Goal: Task Accomplishment & Management: Manage account settings

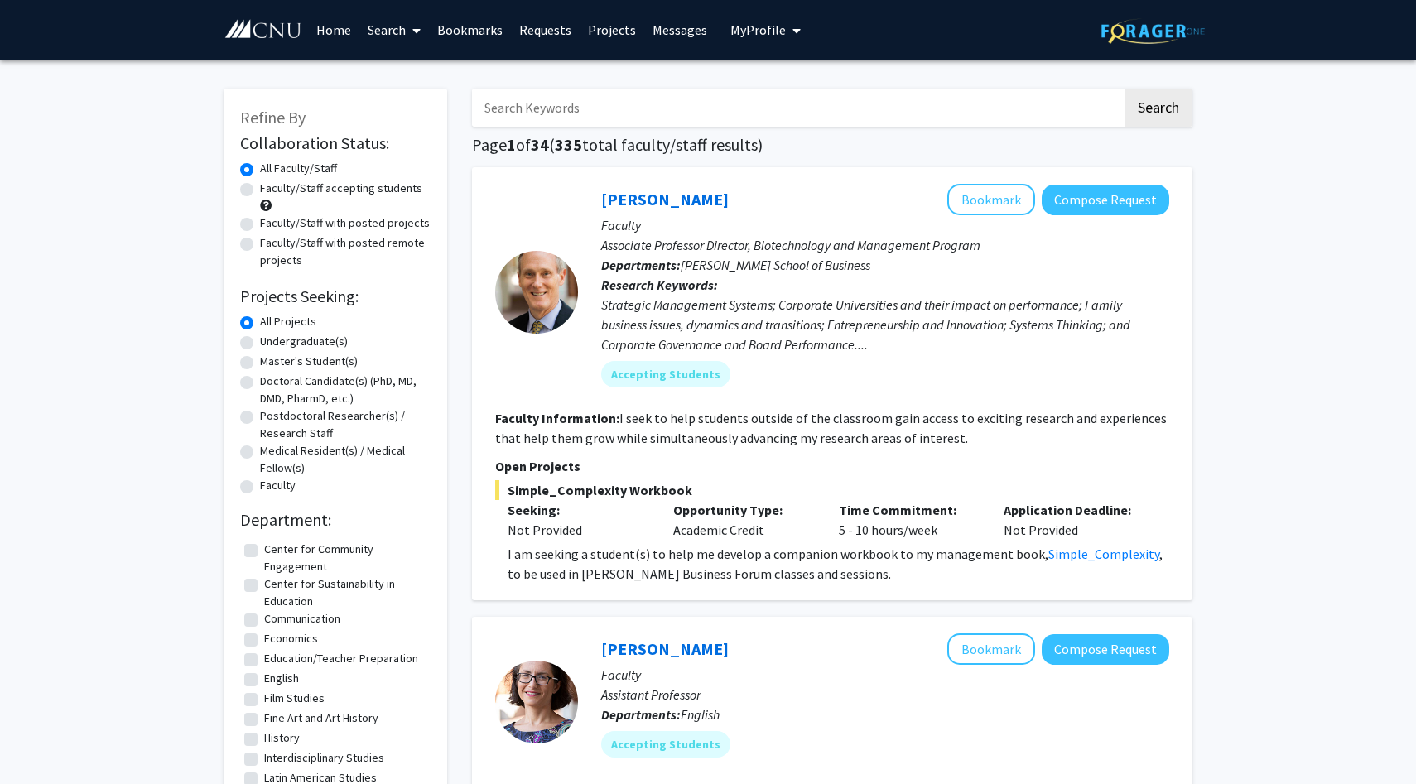
click at [692, 121] on input "Search Keywords" at bounding box center [797, 108] width 650 height 38
click at [618, 114] on input "Search Keywords" at bounding box center [797, 108] width 650 height 38
click at [751, 31] on span "My Profile" at bounding box center [757, 30] width 55 height 17
click at [760, 80] on img at bounding box center [758, 84] width 33 height 33
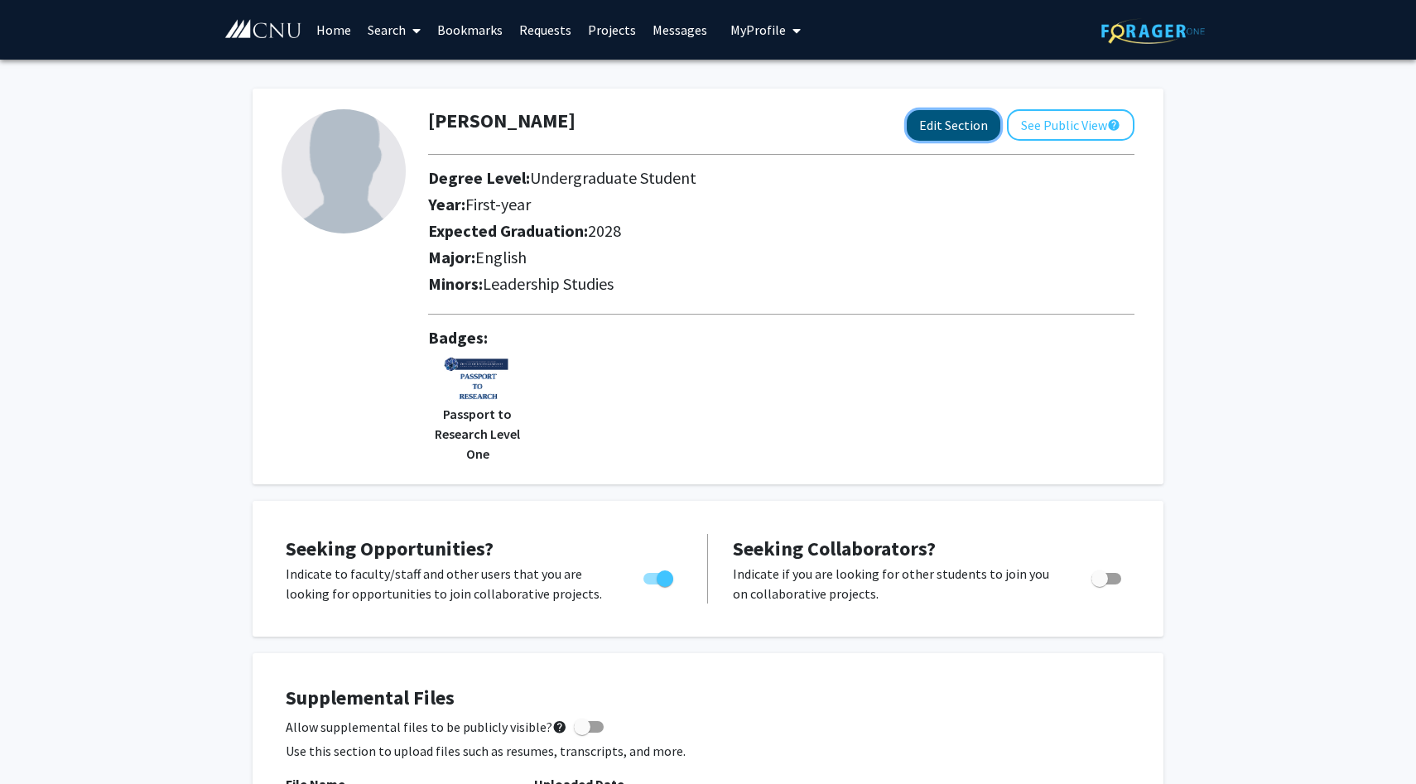
click at [955, 116] on button "Edit Section" at bounding box center [954, 125] width 94 height 31
select select "first-year"
select select "2028"
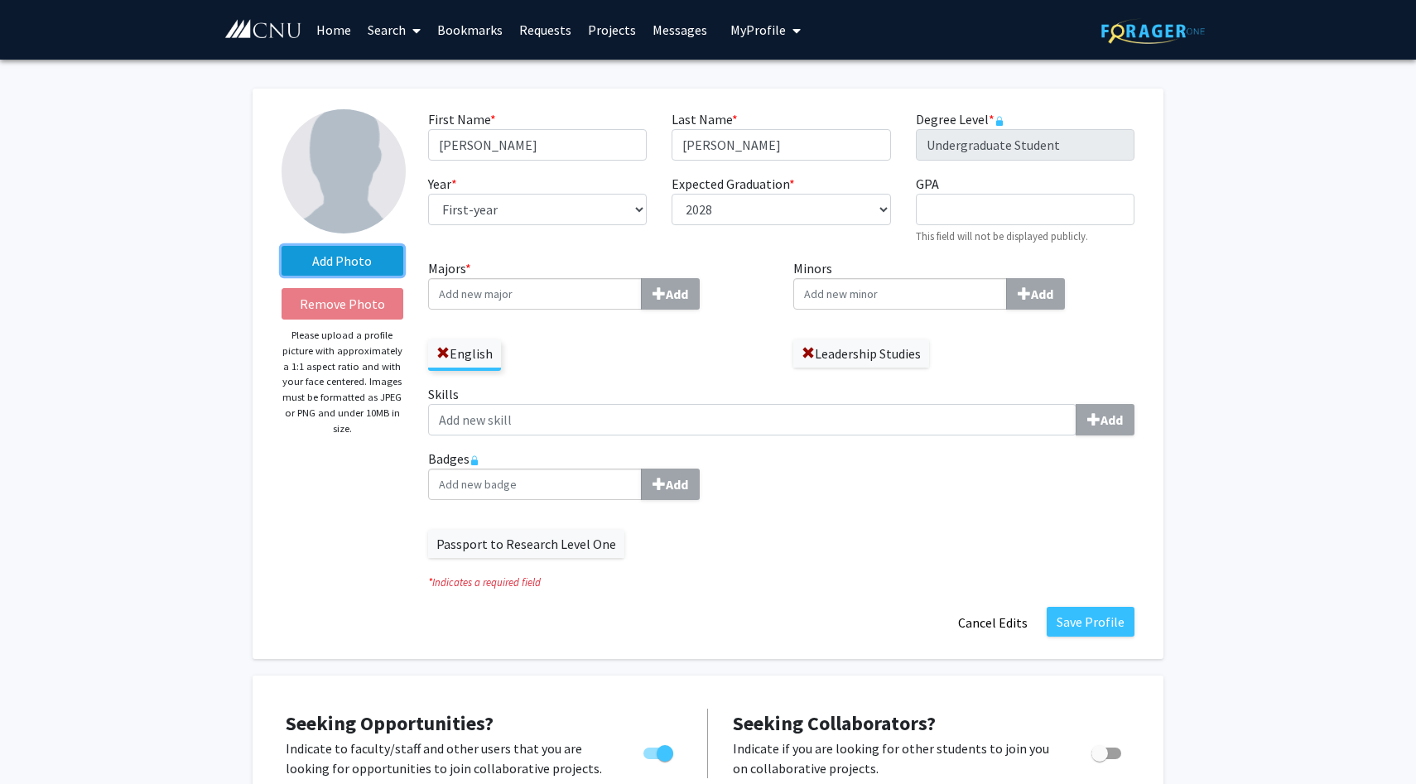
click at [368, 262] on label "Add Photo" at bounding box center [342, 261] width 122 height 30
click at [0, 0] on input "Add Photo" at bounding box center [0, 0] width 0 height 0
click at [944, 222] on input "GPA required" at bounding box center [1025, 209] width 219 height 31
click at [966, 246] on div "First Name * required [PERSON_NAME] Last Name * required [PERSON_NAME] Degree L…" at bounding box center [781, 183] width 731 height 149
drag, startPoint x: 950, startPoint y: 214, endPoint x: 932, endPoint y: 214, distance: 17.4
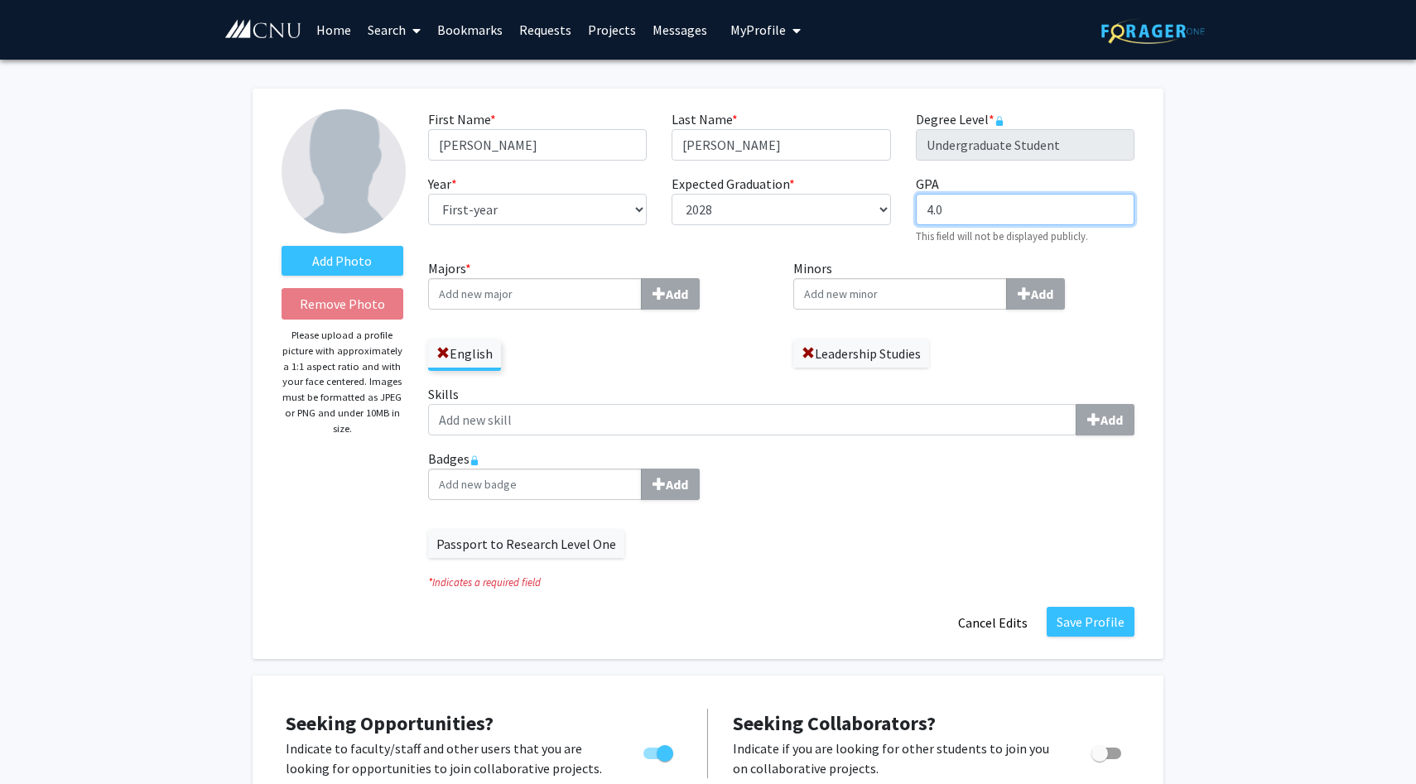
click at [932, 214] on input "4.0" at bounding box center [1025, 209] width 219 height 31
type input "4"
click at [911, 234] on div "GPA required This field will not be displayed publicly." at bounding box center [1024, 209] width 243 height 71
click at [585, 201] on select "--- First-year Sophomore Junior Senior Postbaccalaureate Certificate" at bounding box center [537, 209] width 219 height 31
select select "sophomore"
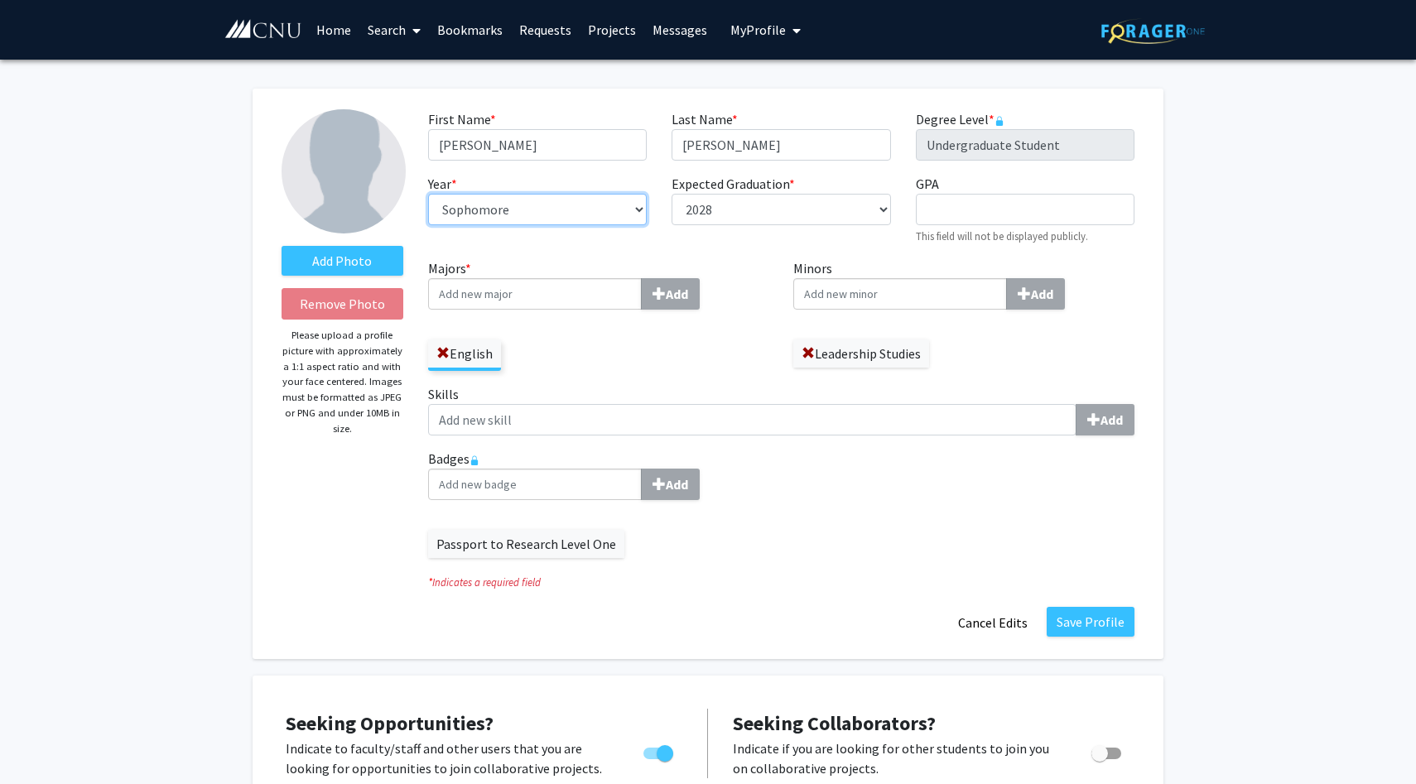
click at [428, 194] on select "--- First-year Sophomore Junior Senior Postbaccalaureate Certificate" at bounding box center [537, 209] width 219 height 31
click at [621, 233] on div "Year * required --- First-year Sophomore Junior Senior Postbaccalaureate Certif…" at bounding box center [537, 209] width 243 height 71
click at [572, 301] on input "Majors * Add" at bounding box center [535, 293] width 214 height 31
click at [623, 339] on div "English" at bounding box center [598, 347] width 341 height 48
click at [517, 546] on label "Passport to Research Level One" at bounding box center [526, 544] width 196 height 28
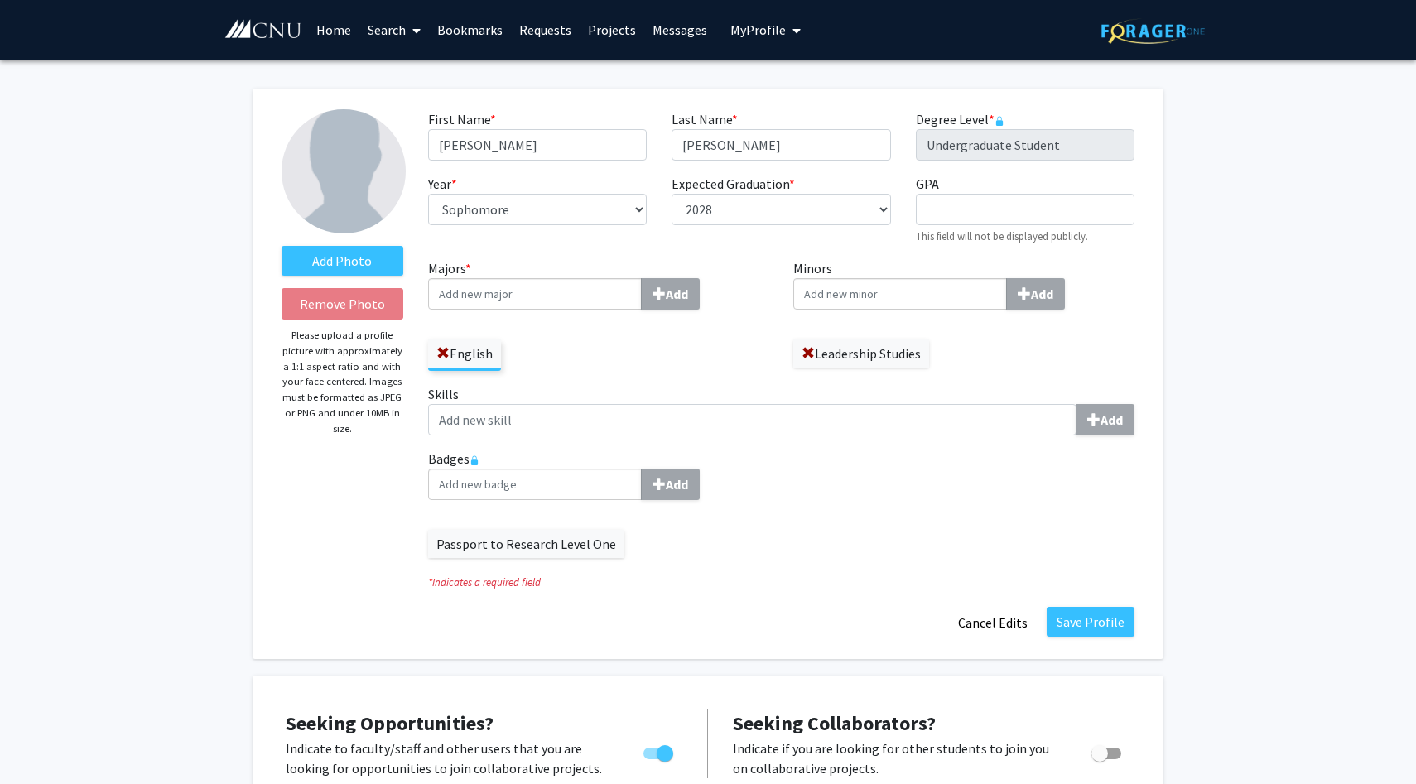
drag, startPoint x: 583, startPoint y: 546, endPoint x: 642, endPoint y: 545, distance: 58.8
click at [642, 545] on div "Passport to Research Level One" at bounding box center [781, 535] width 706 height 45
click at [597, 548] on label "Passport to Research Level One" at bounding box center [526, 544] width 196 height 28
click at [314, 263] on label "Add Photo" at bounding box center [342, 261] width 122 height 30
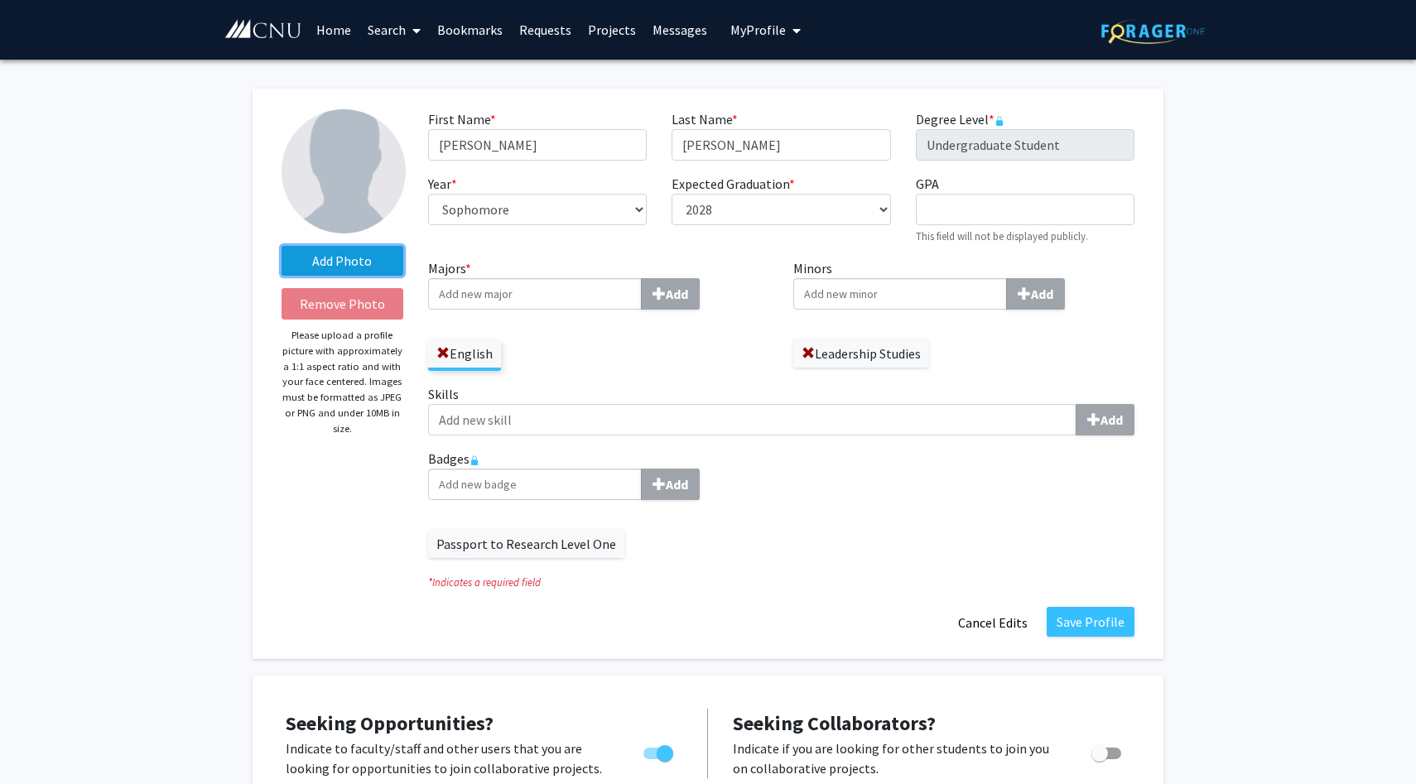
click at [0, 0] on input "Add Photo" at bounding box center [0, 0] width 0 height 0
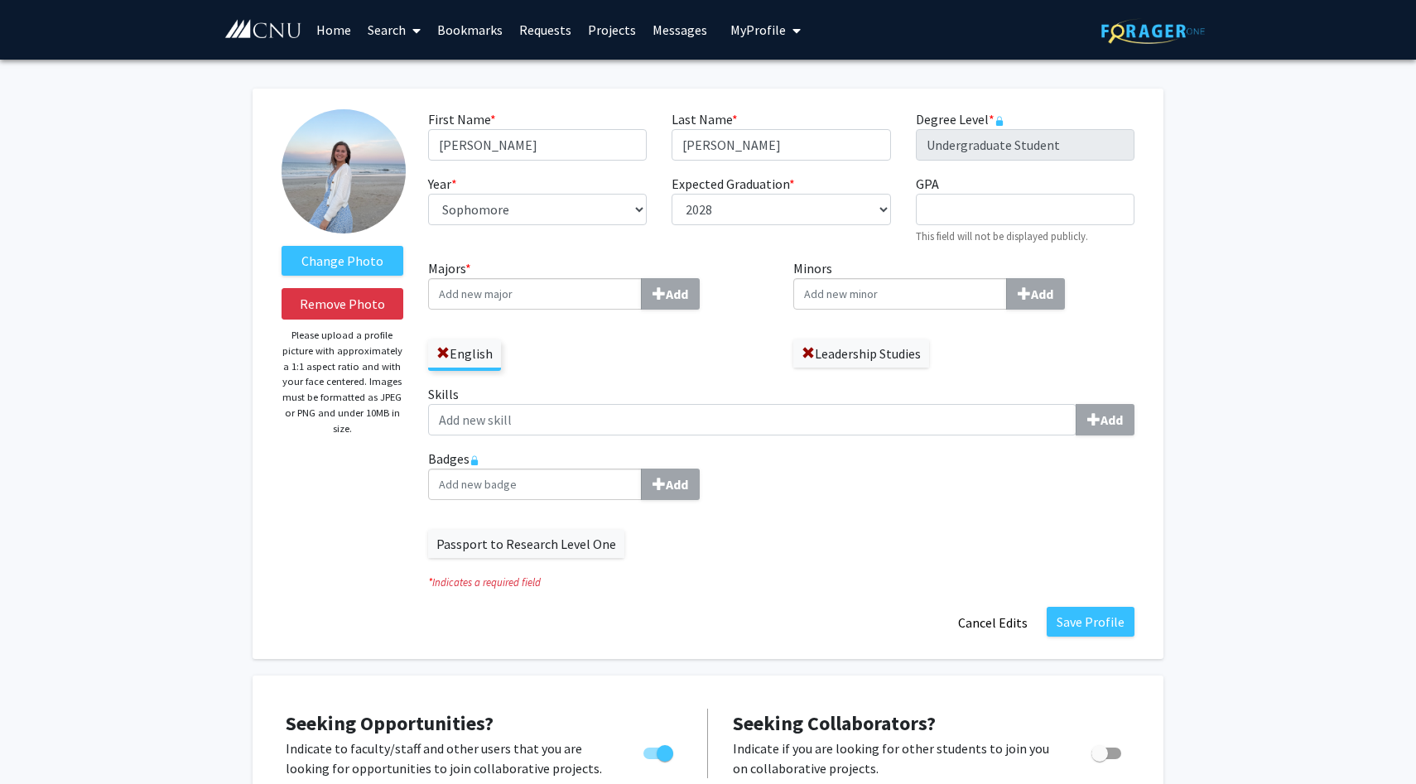
click at [355, 175] on img at bounding box center [343, 171] width 124 height 124
click at [1084, 618] on button "Save Profile" at bounding box center [1091, 622] width 88 height 30
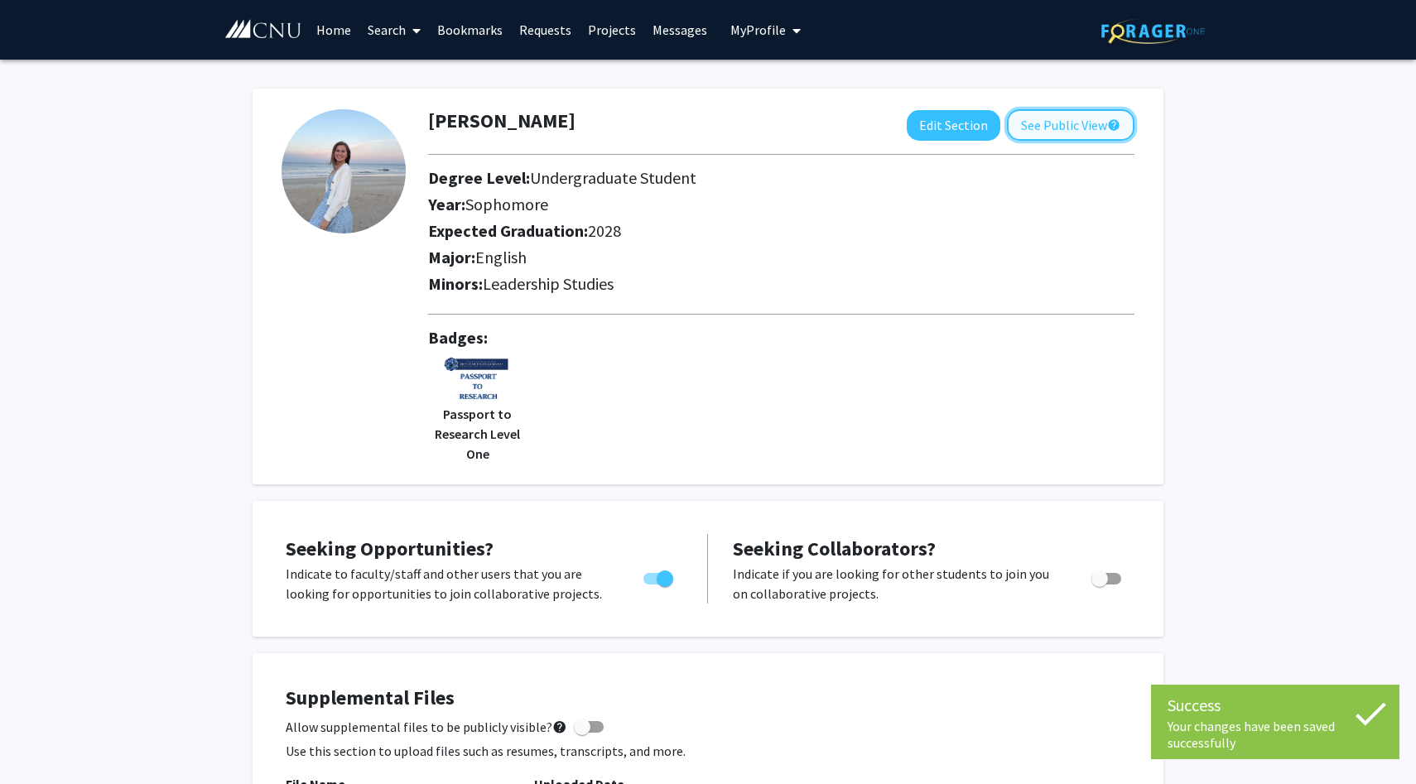
click at [1024, 131] on button "See Public View help" at bounding box center [1071, 124] width 128 height 31
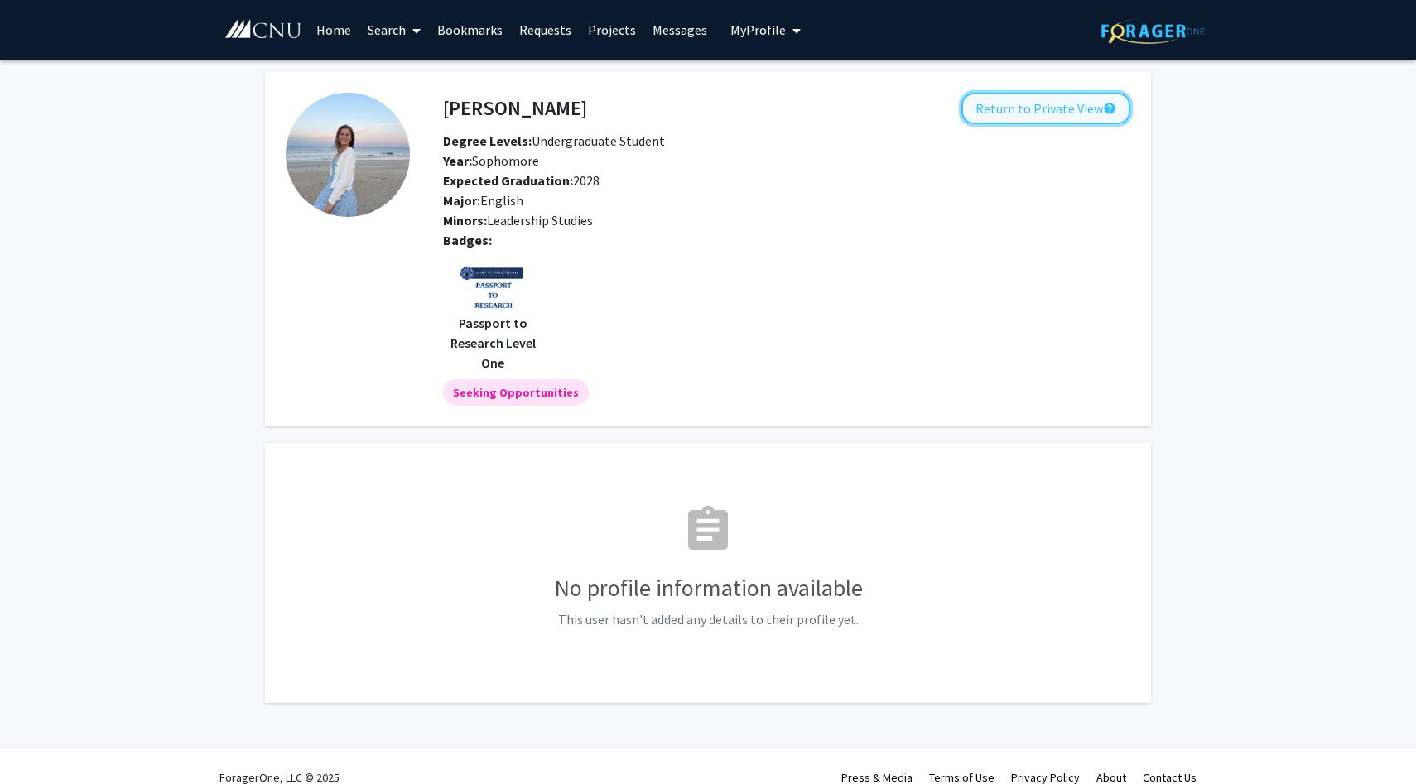
click at [1062, 98] on button "Return to Private View help" at bounding box center [1045, 108] width 169 height 31
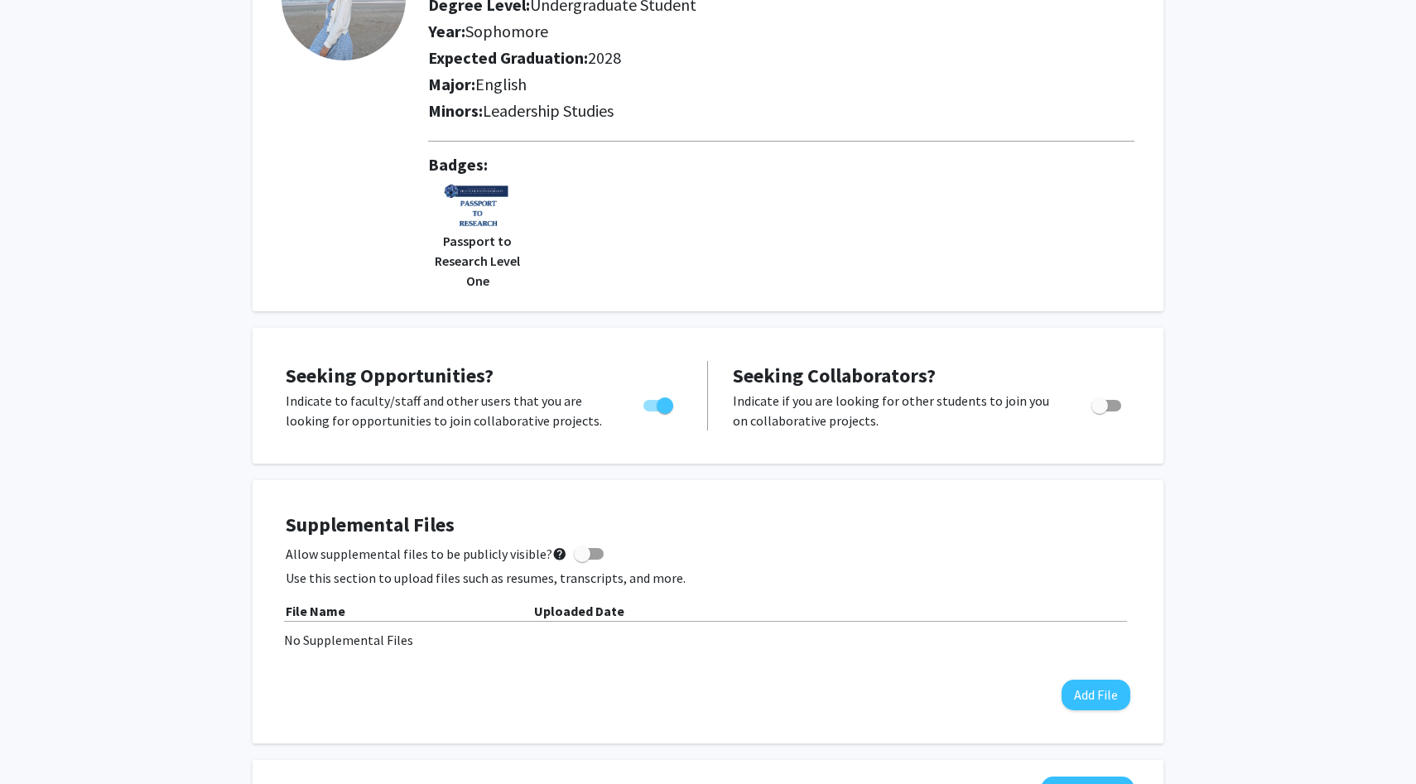
scroll to position [185, 0]
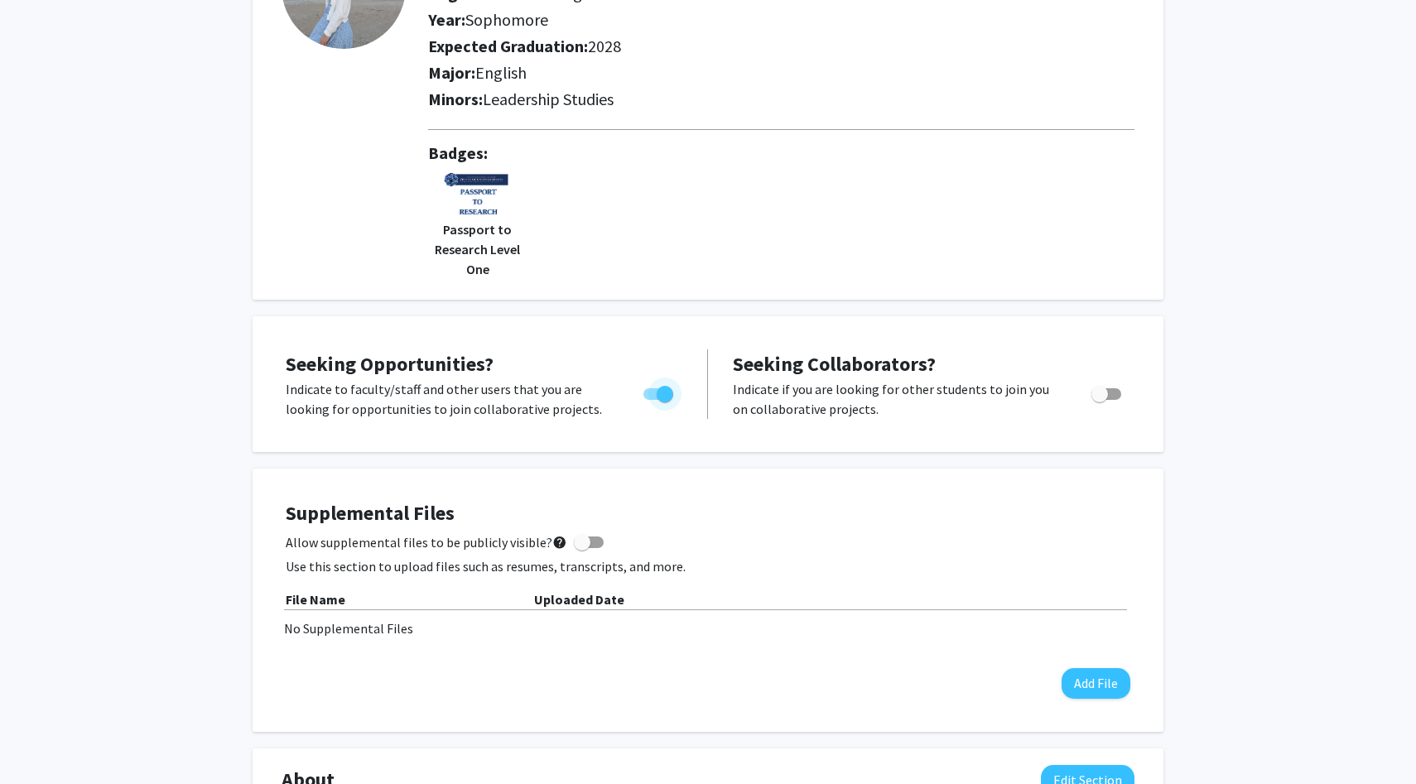
click at [655, 390] on span "Toggle" at bounding box center [658, 394] width 30 height 12
click at [652, 400] on input "Are you actively seeking opportunities?" at bounding box center [651, 400] width 1 height 1
checkbox input "false"
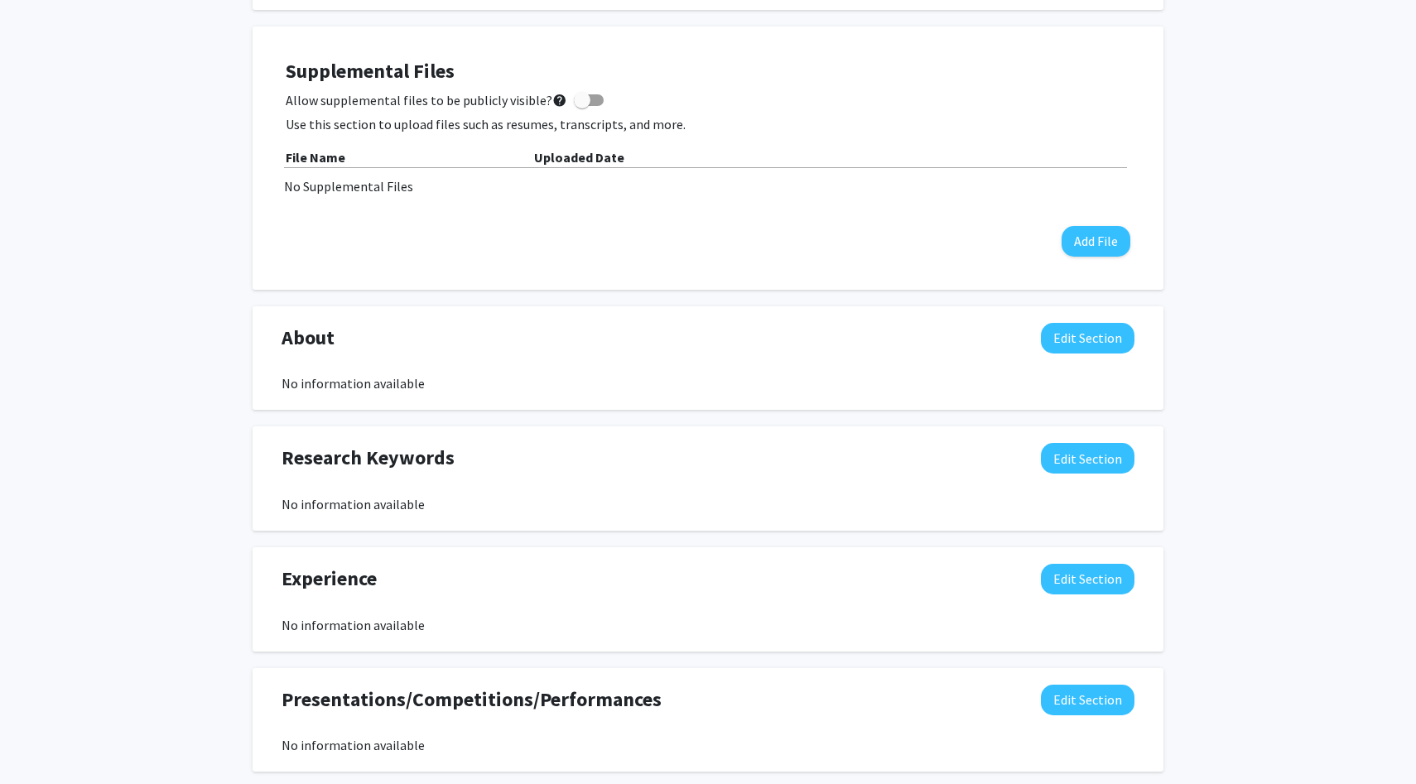
scroll to position [0, 0]
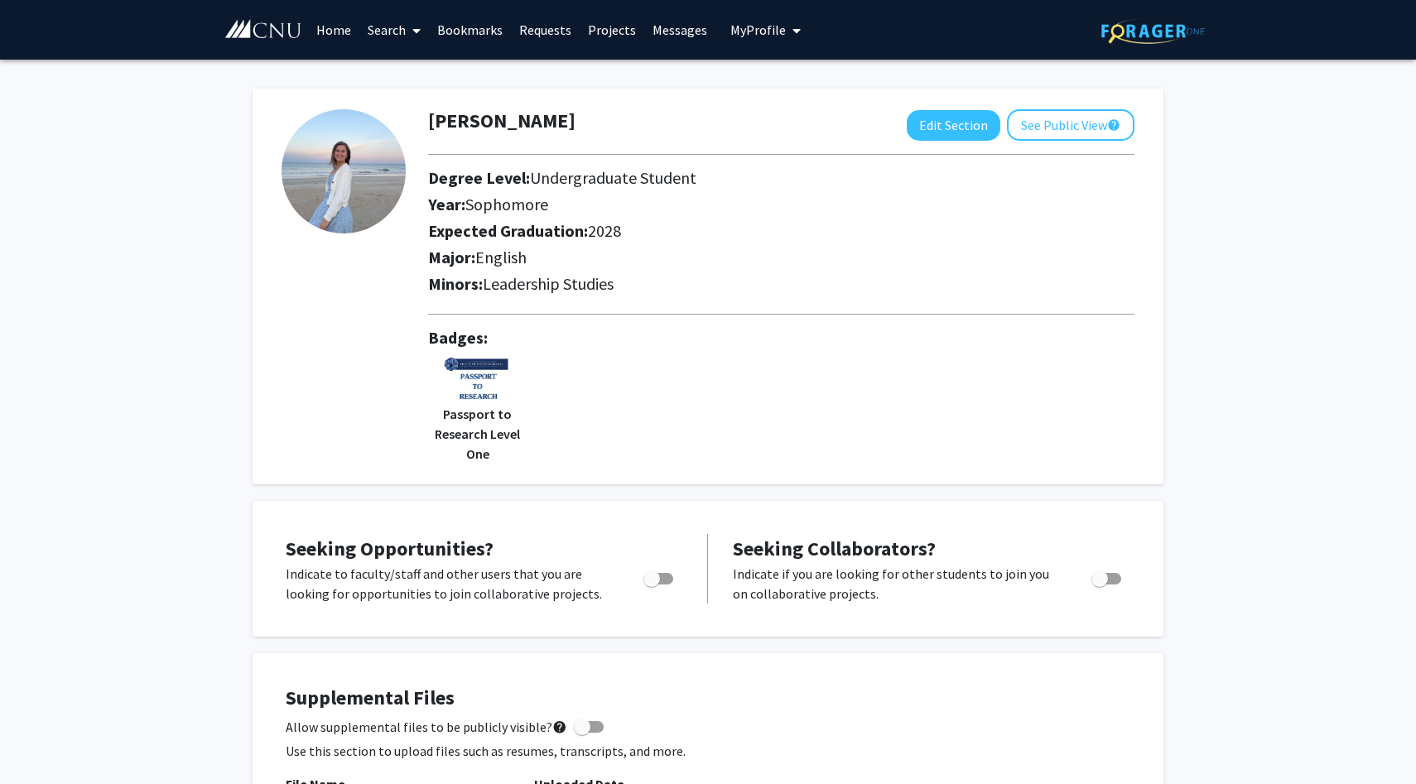
click at [531, 30] on link "Requests" at bounding box center [545, 30] width 69 height 58
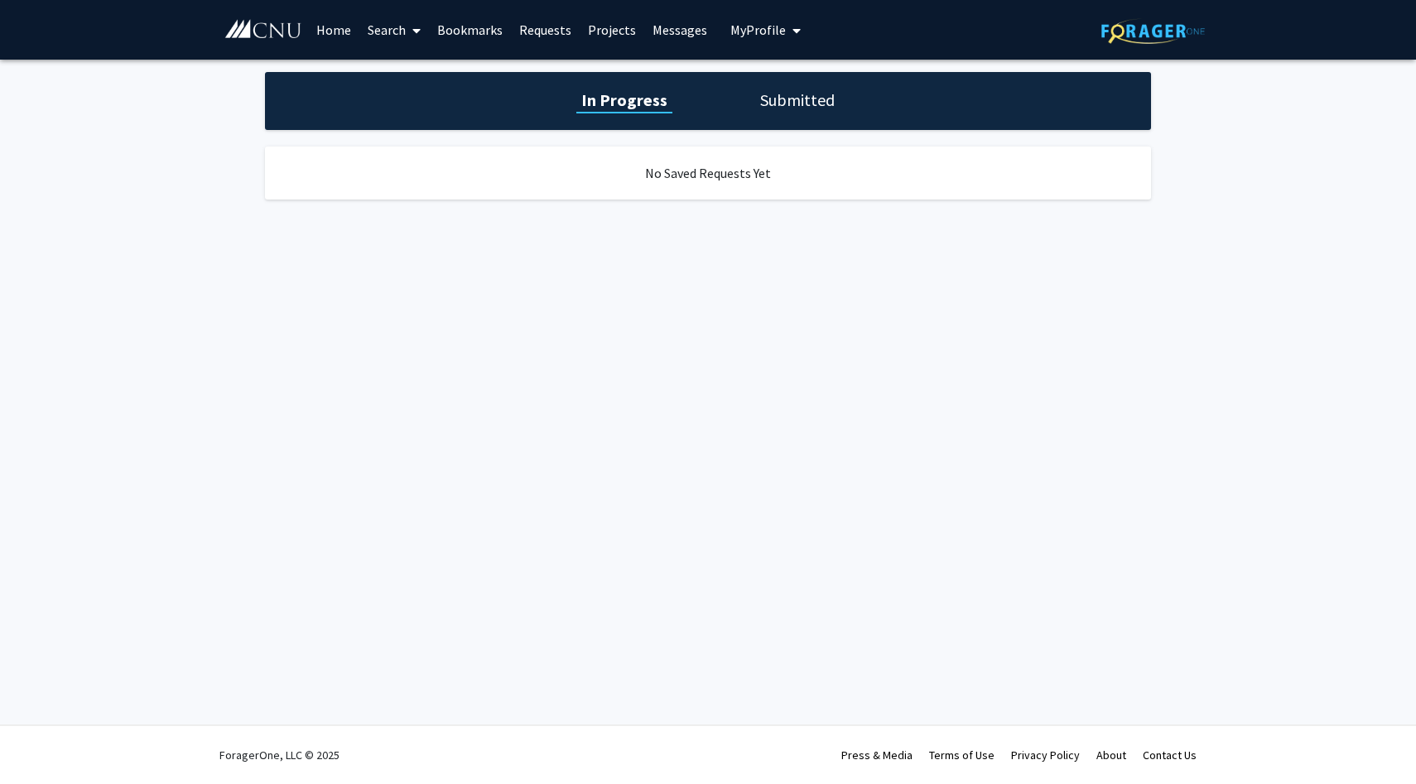
click at [594, 33] on link "Projects" at bounding box center [612, 30] width 65 height 58
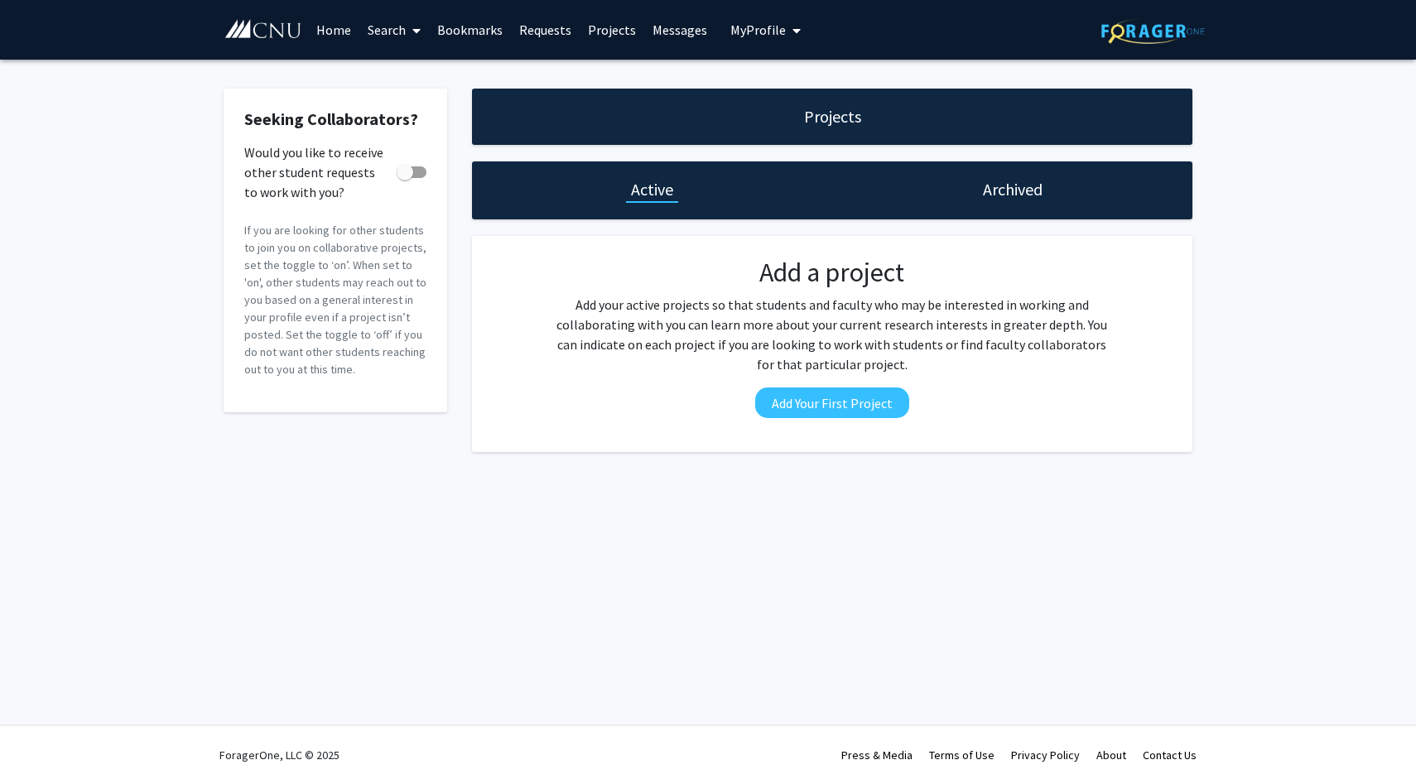
click at [680, 42] on link "Messages" at bounding box center [679, 30] width 71 height 58
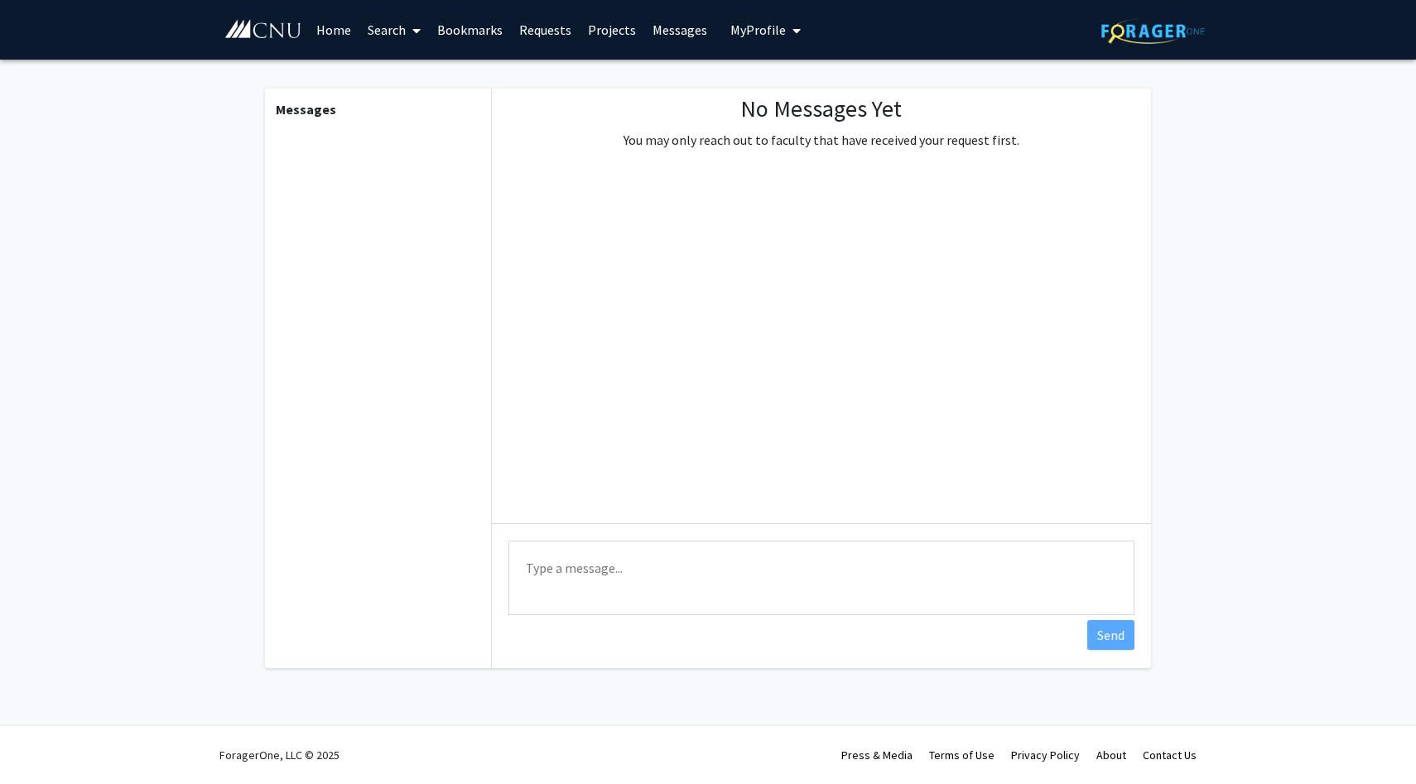
click at [429, 35] on link "Search" at bounding box center [394, 30] width 70 height 58
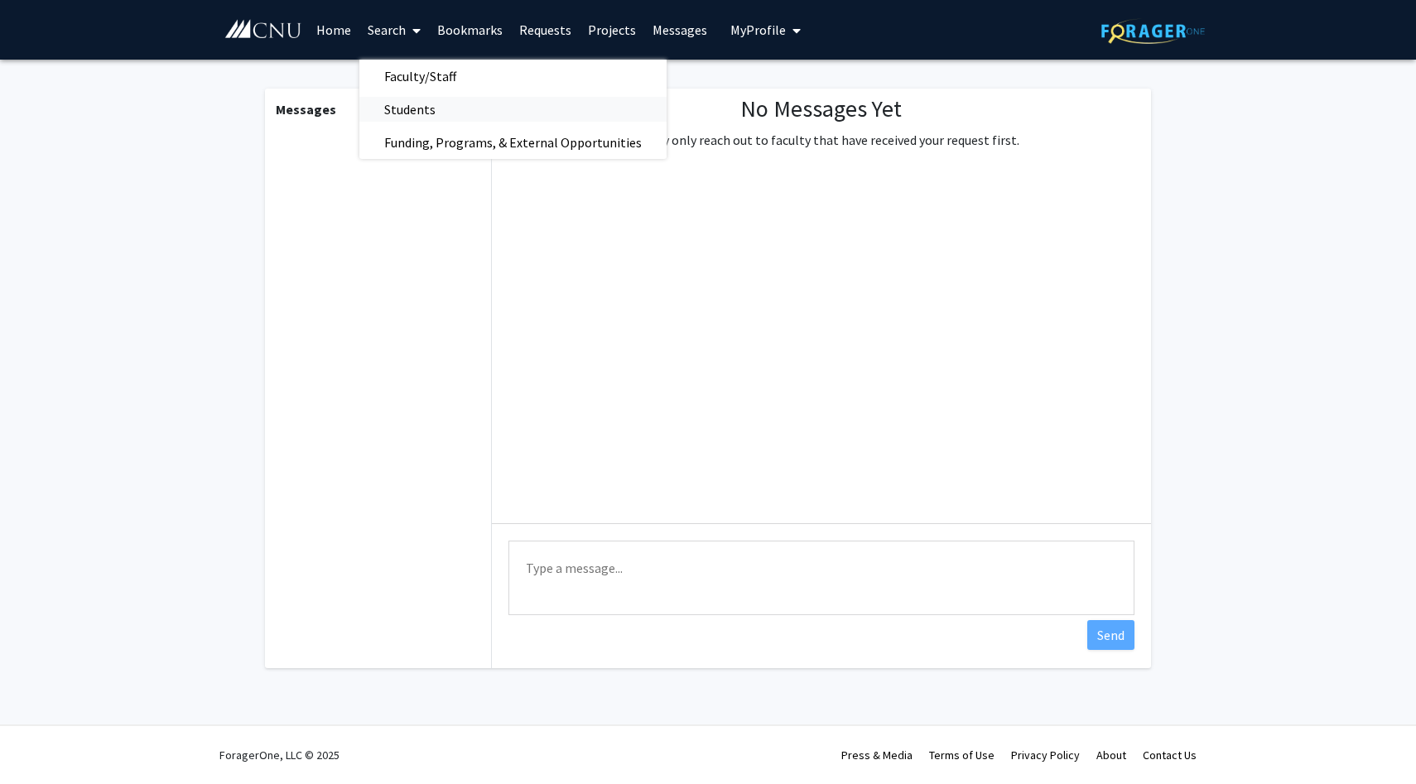
click at [408, 101] on span "Students" at bounding box center [409, 109] width 101 height 33
